Goal: Task Accomplishment & Management: Manage account settings

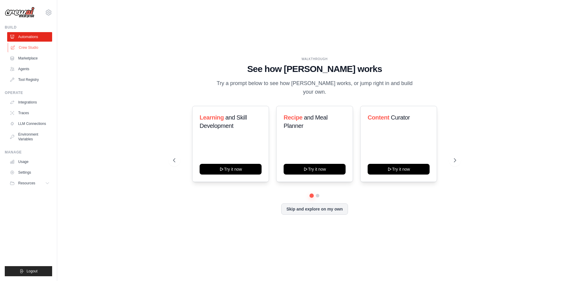
click at [34, 48] on link "Crew Studio" at bounding box center [30, 48] width 45 height 10
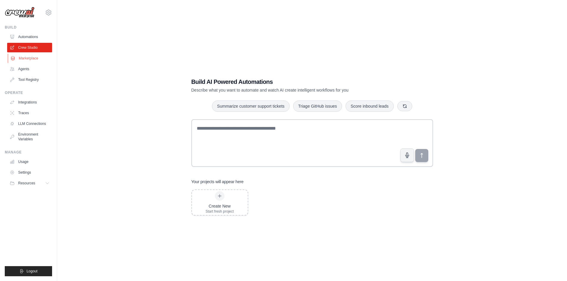
click at [27, 58] on link "Marketplace" at bounding box center [30, 59] width 45 height 10
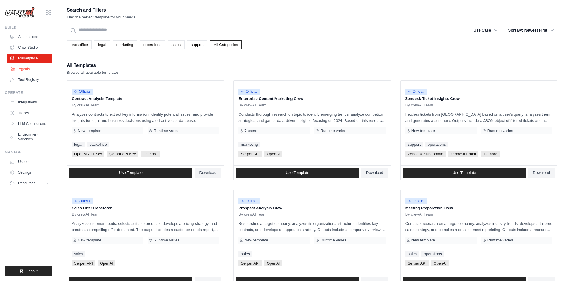
click at [22, 70] on link "Agents" at bounding box center [30, 69] width 45 height 10
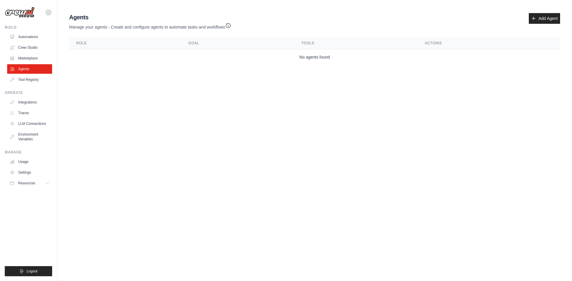
click at [49, 12] on icon at bounding box center [49, 13] width 2 height 2
click at [35, 39] on link "Settings" at bounding box center [48, 40] width 52 height 11
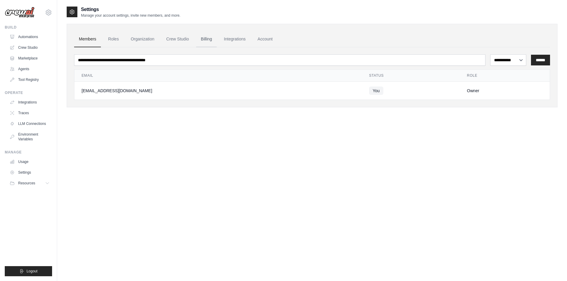
click at [206, 41] on link "Billing" at bounding box center [206, 39] width 21 height 16
